Goal: Task Accomplishment & Management: Use online tool/utility

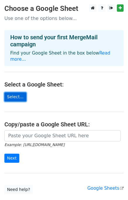
click at [16, 98] on link "Select..." at bounding box center [15, 96] width 22 height 9
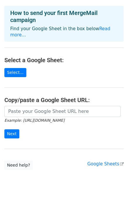
scroll to position [40, 0]
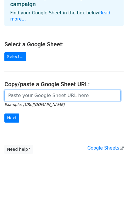
click at [19, 91] on input "url" at bounding box center [62, 95] width 117 height 11
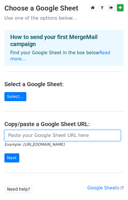
scroll to position [0, 0]
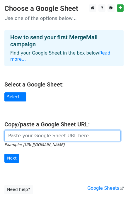
click at [32, 133] on input "url" at bounding box center [62, 135] width 117 height 11
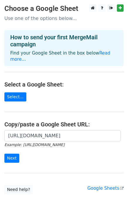
scroll to position [0, 140]
type input "https://docs.google.com/spreadsheets/d/1tm6B5NPhIREM870oGBifYWiol_feSuc3Uf7xc5j…"
click at [11, 157] on input "Next" at bounding box center [11, 158] width 15 height 9
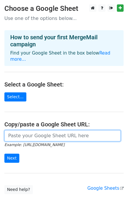
click at [25, 138] on input "url" at bounding box center [62, 135] width 117 height 11
paste input "https://docs.google.com/spreadsheets/d/1tm6B5NPhIREM870oGBifYWiol_feSuc3Uf7xc5j…"
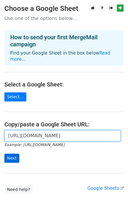
type input "https://docs.google.com/spreadsheets/d/1tm6B5NPhIREM870oGBifYWiol_feSuc3Uf7xc5j…"
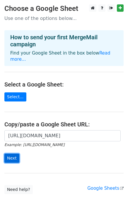
click at [16, 154] on input "Next" at bounding box center [11, 158] width 15 height 9
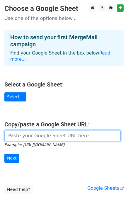
click at [29, 136] on input "url" at bounding box center [62, 135] width 117 height 11
paste input "https://docs.google.com/spreadsheets/d/1tm6B5NPhIREM870oGBifYWiol_feSuc3Uf7xc5j…"
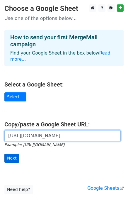
type input "https://docs.google.com/spreadsheets/d/1tm6B5NPhIREM870oGBifYWiol_feSuc3Uf7xc5j…"
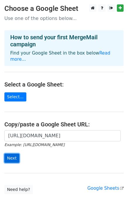
click at [8, 156] on input "Next" at bounding box center [11, 158] width 15 height 9
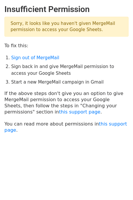
click at [37, 72] on li "Sign back in and give MergeMail permission to access your Google Sheets" at bounding box center [69, 69] width 117 height 13
click at [18, 68] on li "Sign back in and give MergeMail permission to access your Google Sheets" at bounding box center [69, 69] width 117 height 13
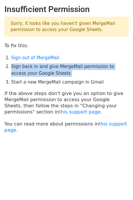
click at [18, 68] on li "Sign back in and give MergeMail permission to access your Google Sheets" at bounding box center [69, 69] width 117 height 13
click at [27, 63] on li "Sign back in and give MergeMail permission to access your Google Sheets" at bounding box center [69, 69] width 117 height 13
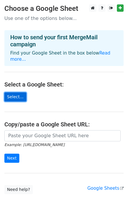
click at [18, 97] on link "Select..." at bounding box center [15, 96] width 22 height 9
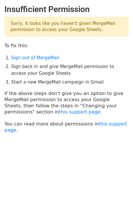
drag, startPoint x: 73, startPoint y: 78, endPoint x: 102, endPoint y: 80, distance: 29.2
click at [102, 80] on li "Start a new MergeMail campaign in Gmail" at bounding box center [69, 82] width 117 height 7
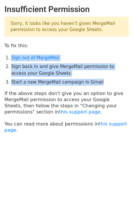
drag, startPoint x: 106, startPoint y: 84, endPoint x: 5, endPoint y: 56, distance: 105.0
click at [5, 56] on main "Insufficient Permission Sorry, it looks like you haven't given MergeMail permis…" at bounding box center [66, 68] width 133 height 129
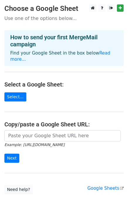
click at [18, 90] on main "Choose a Google Sheet Use one of the options below... How to send your first Me…" at bounding box center [64, 99] width 128 height 190
click at [16, 93] on link "Select..." at bounding box center [15, 96] width 22 height 9
